Goal: Task Accomplishment & Management: Manage account settings

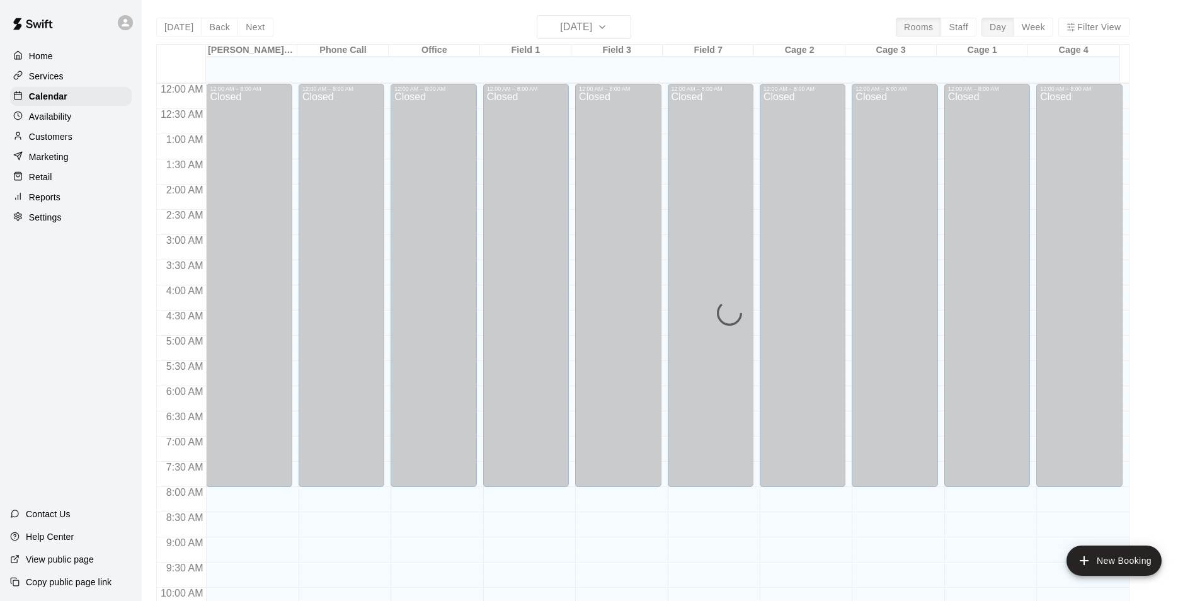
scroll to position [640, 0]
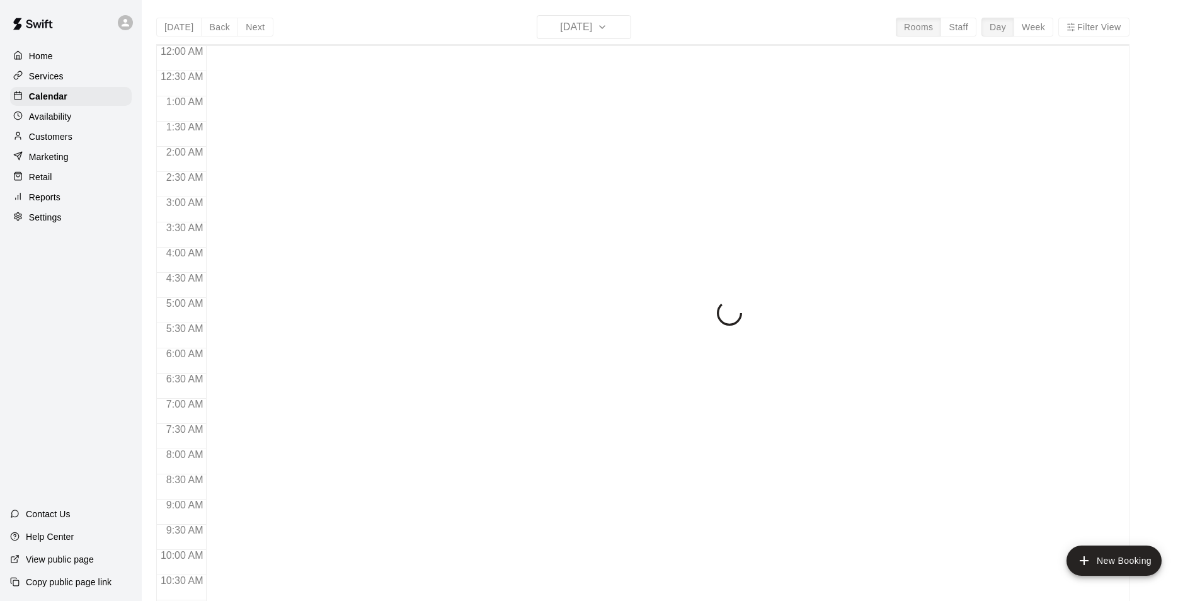
scroll to position [640, 0]
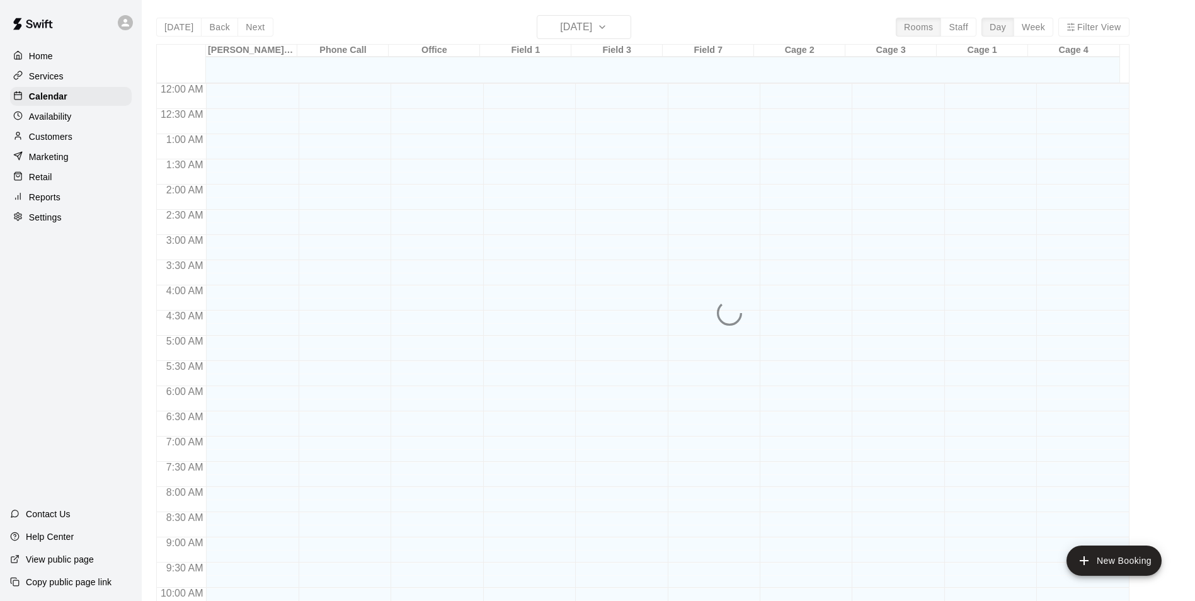
scroll to position [640, 0]
